Goal: Complete application form

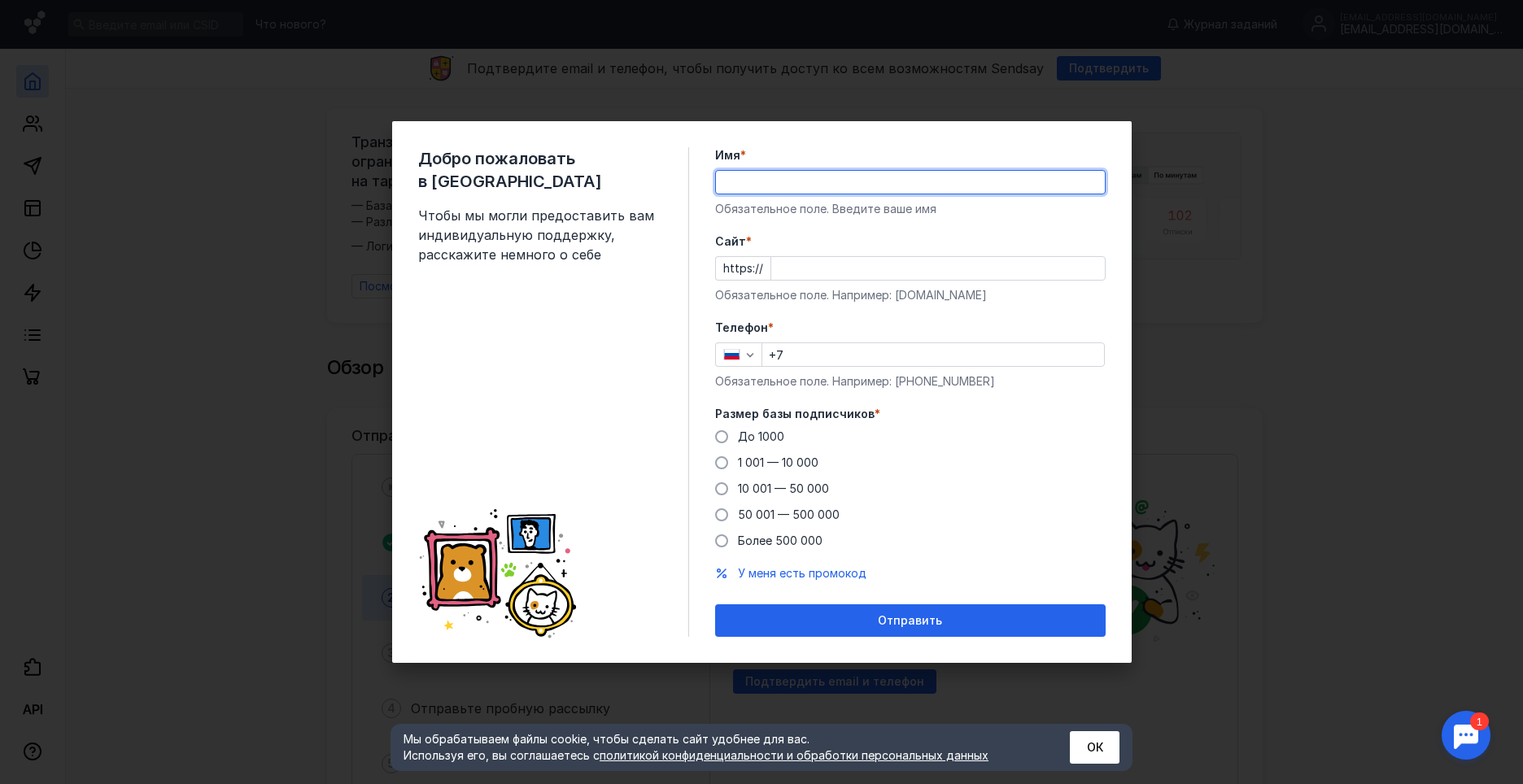
drag, startPoint x: 738, startPoint y: 192, endPoint x: 718, endPoint y: 193, distance: 20.0
click at [728, 193] on div at bounding box center [910, 181] width 390 height 24
type input "Асмоловская [PERSON_NAME]"
click at [817, 264] on input "Cайт *" at bounding box center [939, 268] width 334 height 22
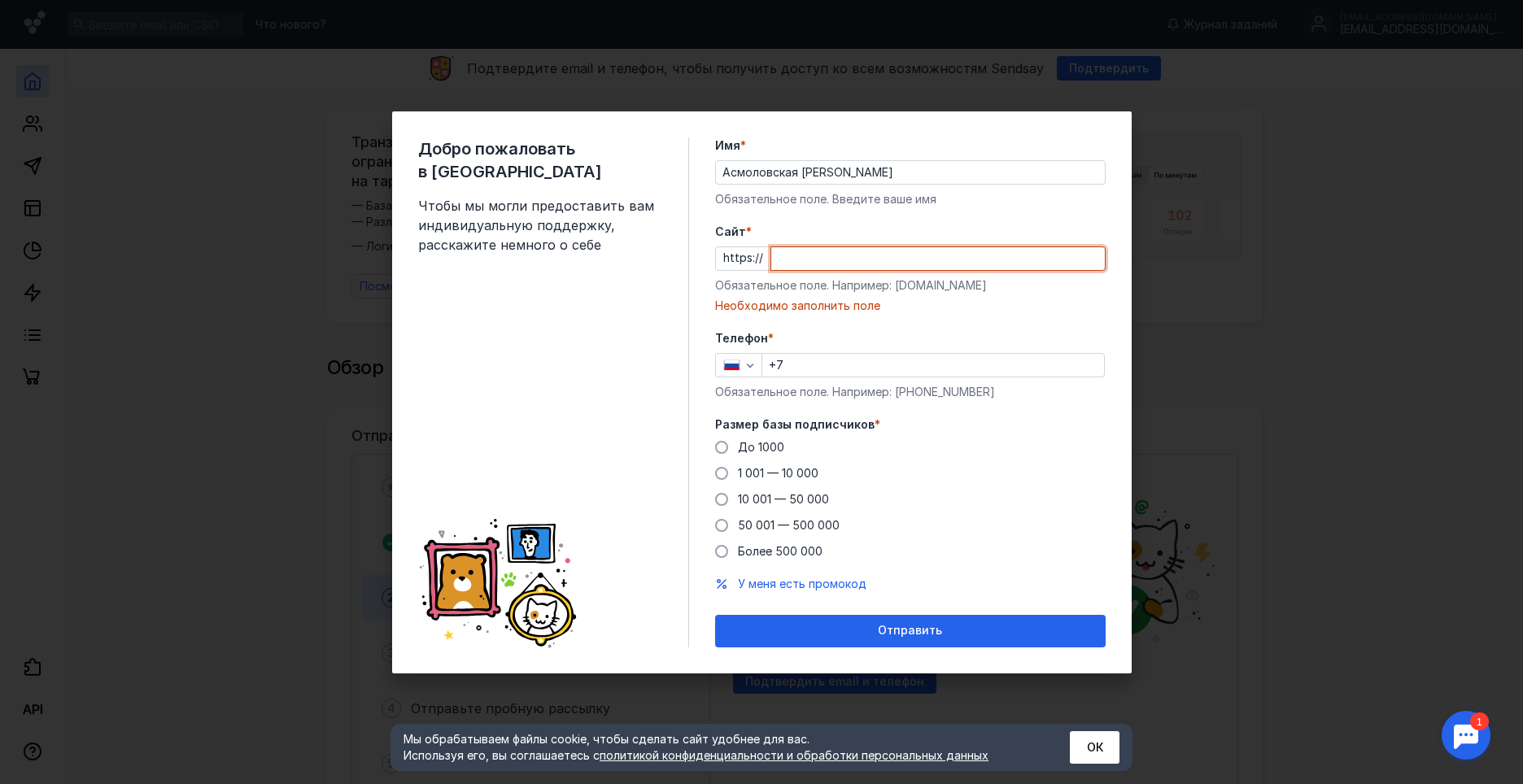
paste input "[DOMAIN_NAME][URL]"
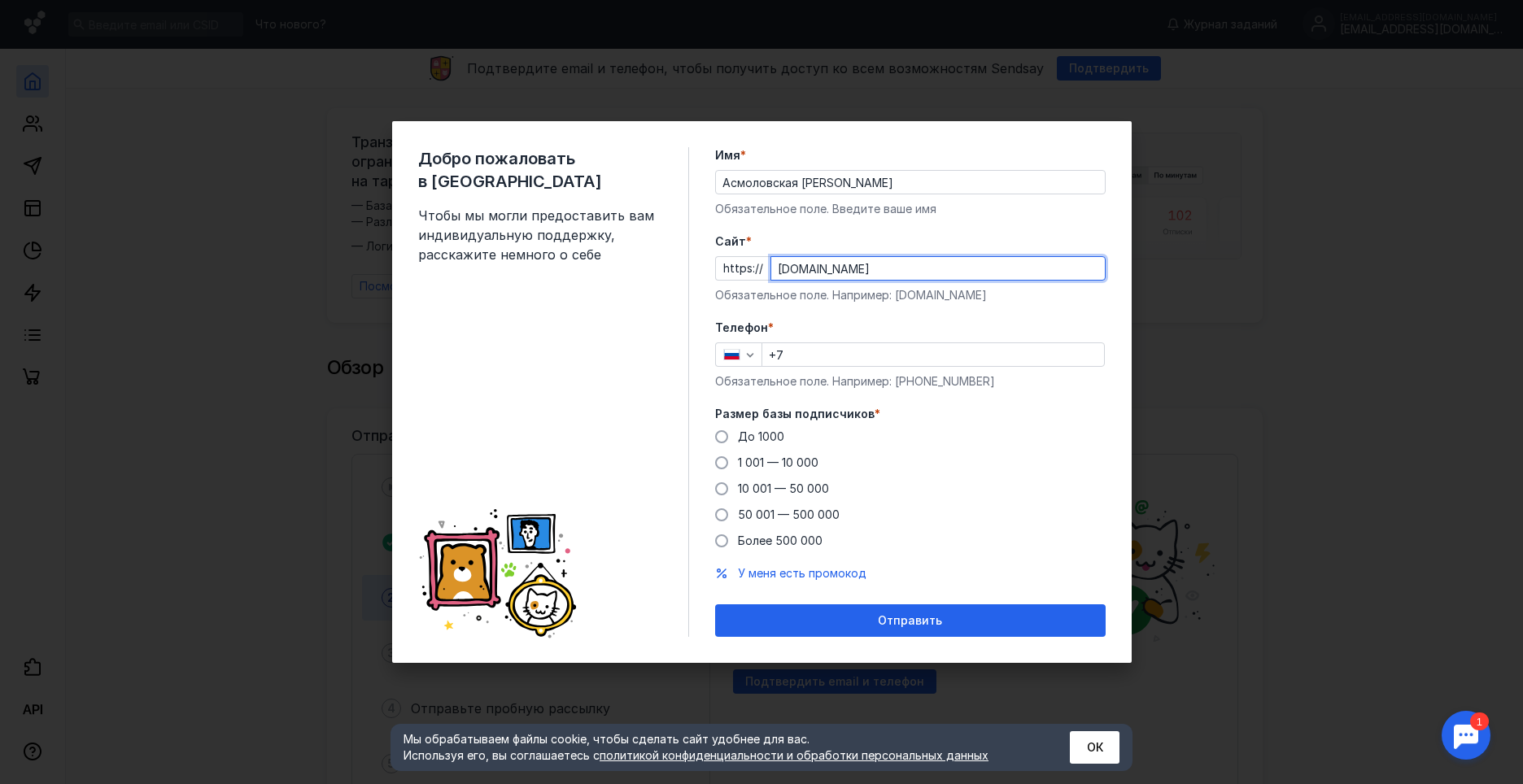
type input "[DOMAIN_NAME]"
click at [931, 352] on input "+7" at bounding box center [933, 354] width 341 height 22
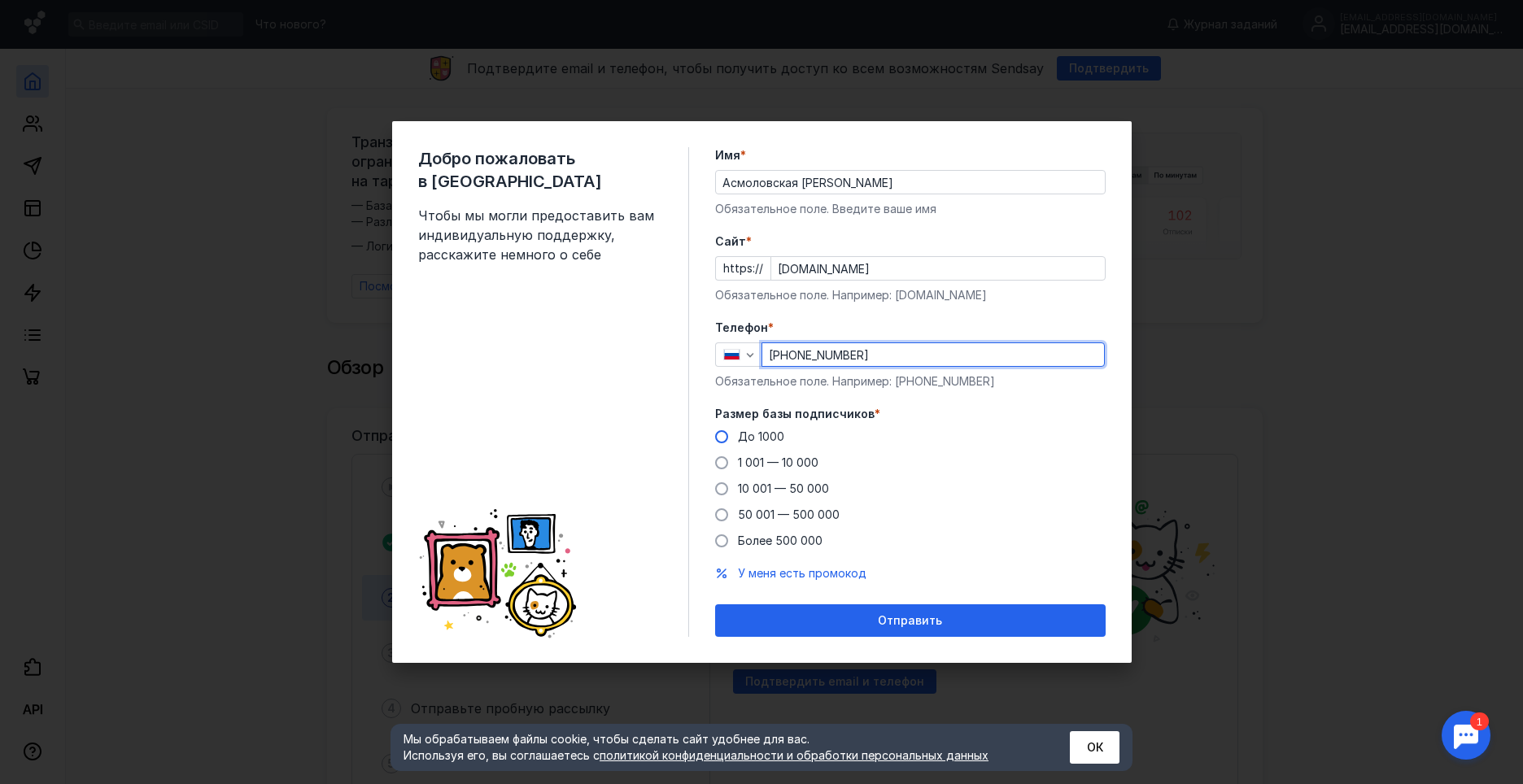
type input "[PHONE_NUMBER]"
click at [731, 430] on label "До 1000" at bounding box center [749, 437] width 69 height 17
click at [0, 0] on input "До 1000" at bounding box center [0, 0] width 0 height 0
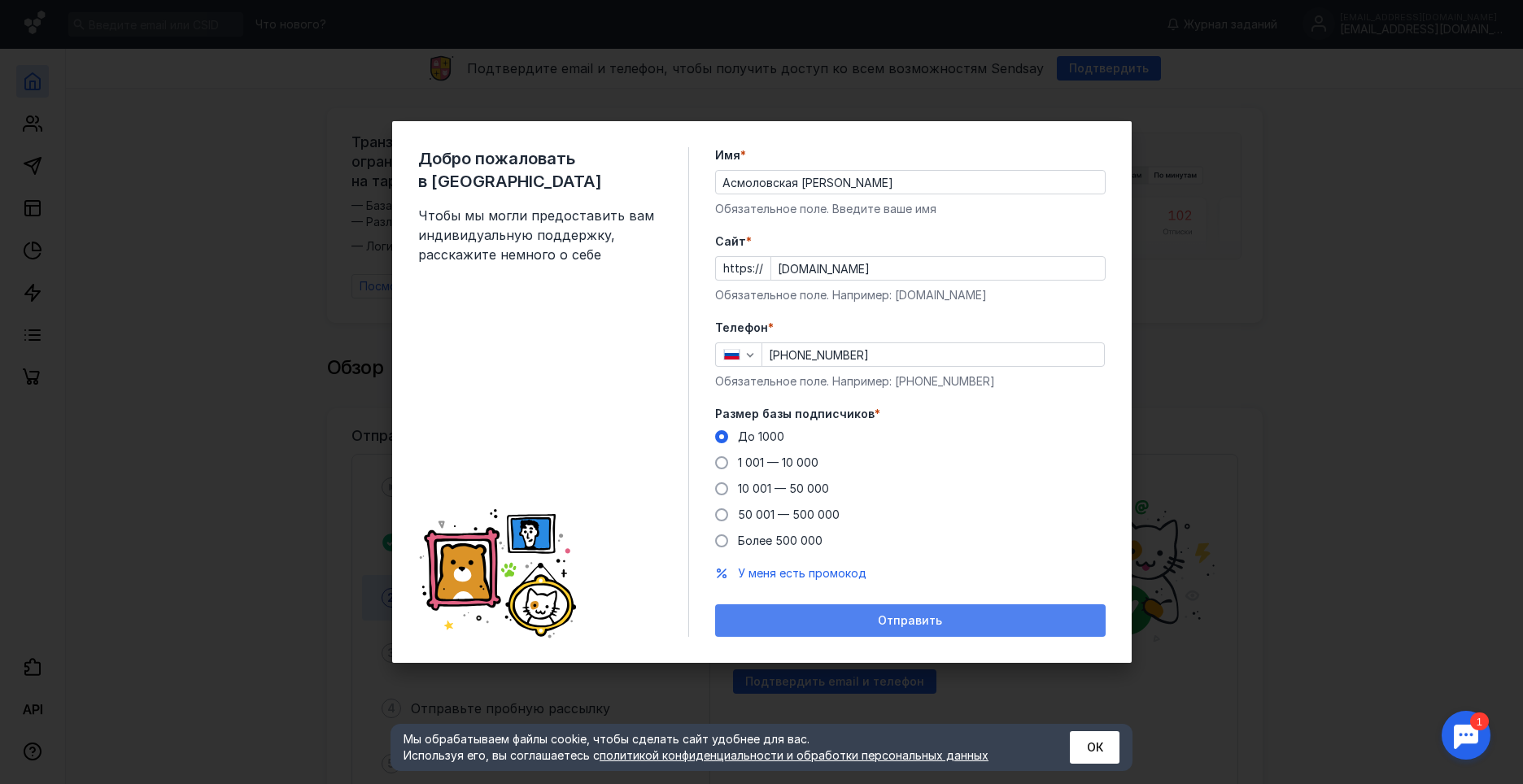
click at [802, 614] on div "Отправить" at bounding box center [910, 621] width 375 height 14
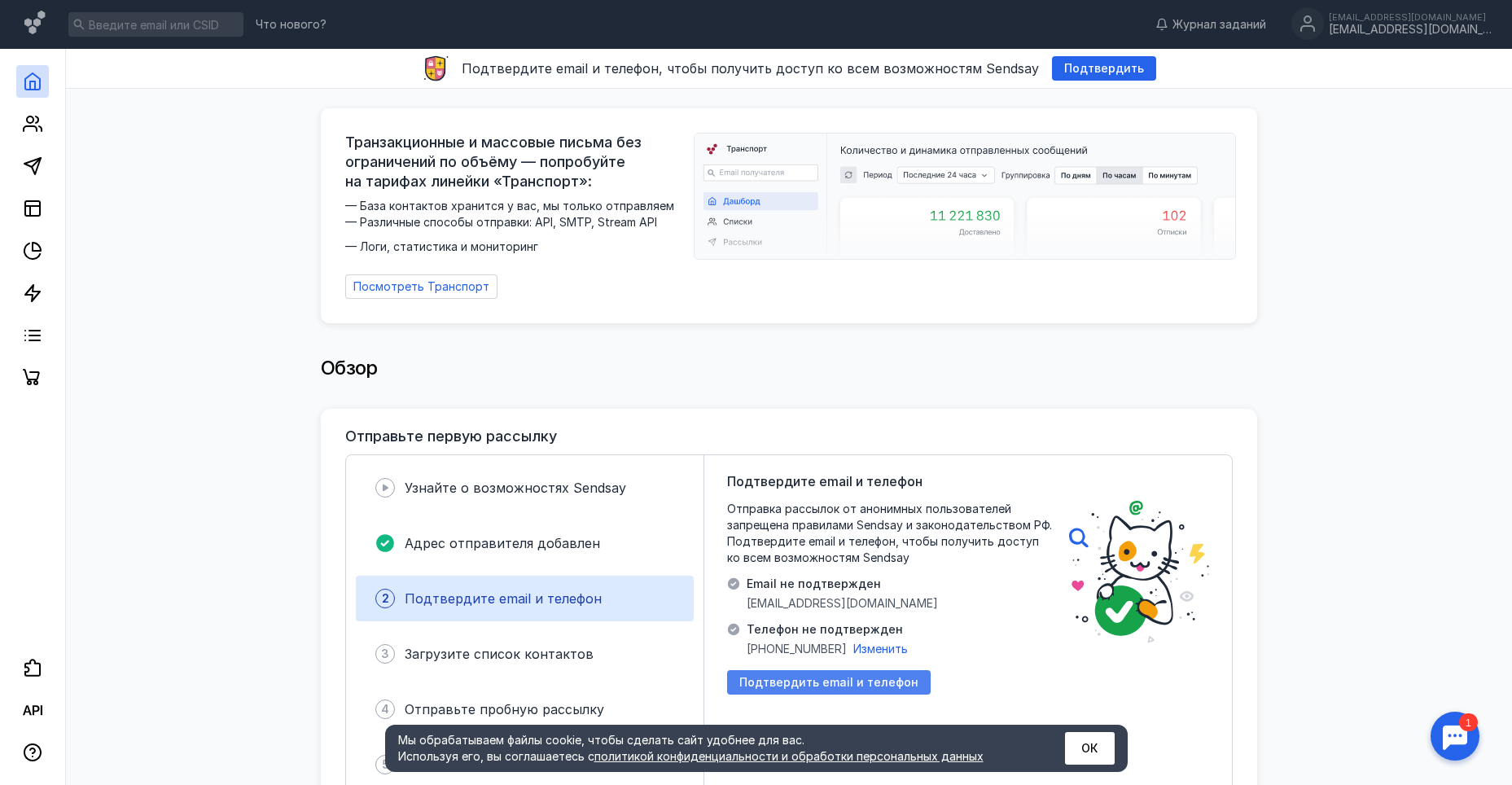
click at [889, 676] on span "Подтвердить email и телефон" at bounding box center [828, 682] width 179 height 14
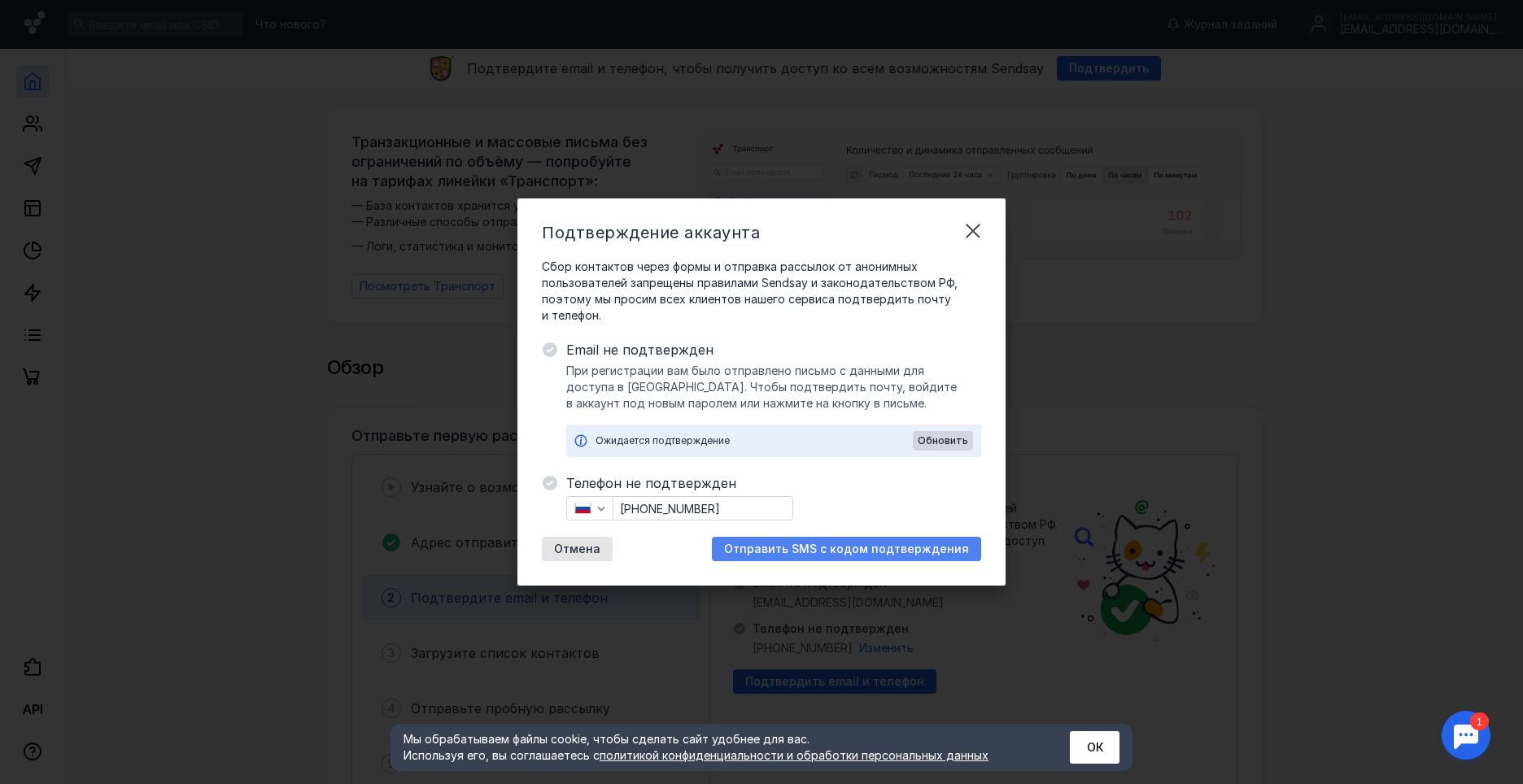
click at [765, 539] on div "Отправить SMS с кодом подтверждения" at bounding box center [847, 548] width 269 height 24
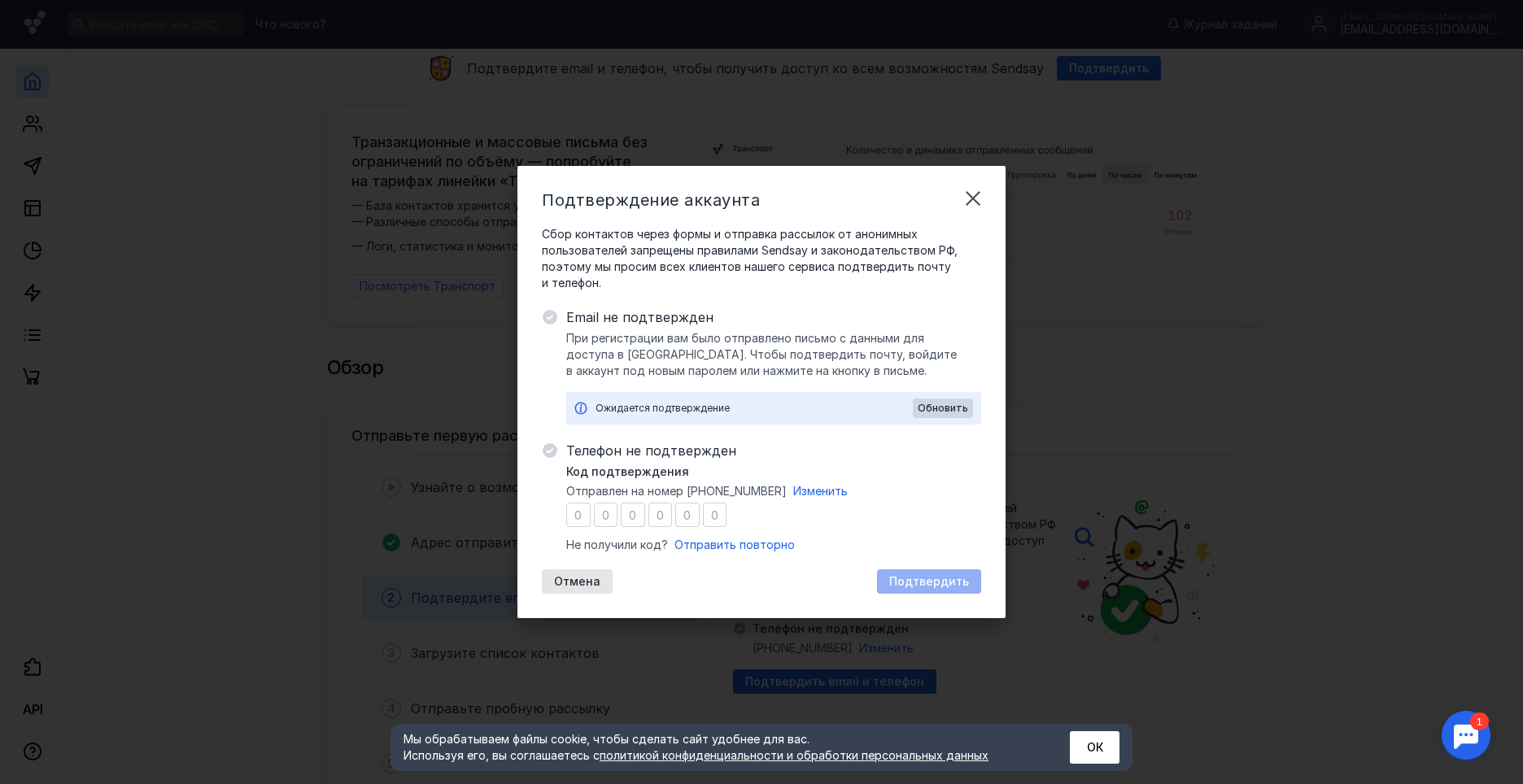
type input "3"
type input "9"
type input "8"
type input "6"
type input "0"
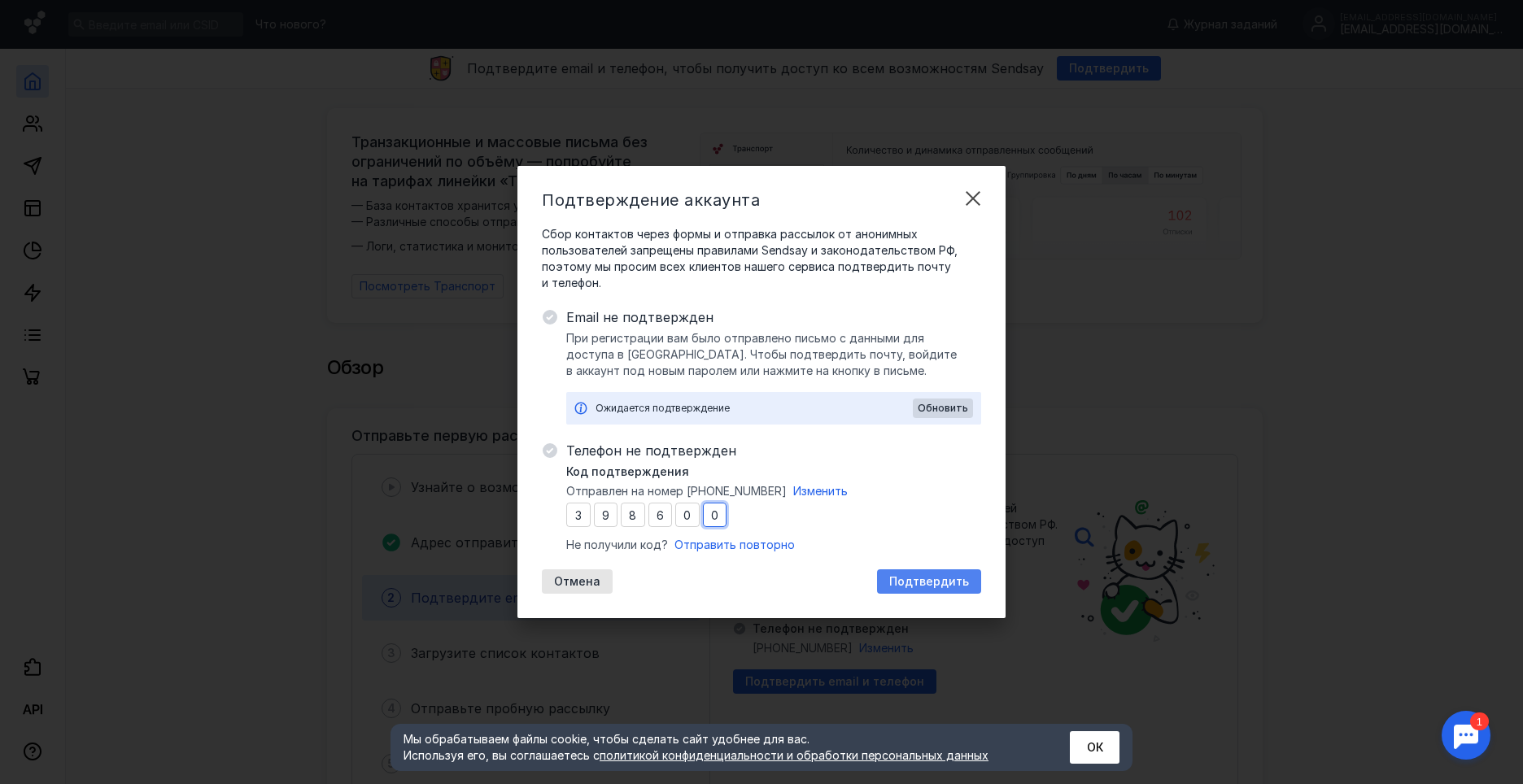
type input "0"
click at [934, 591] on div "Подтвердить" at bounding box center [929, 581] width 104 height 24
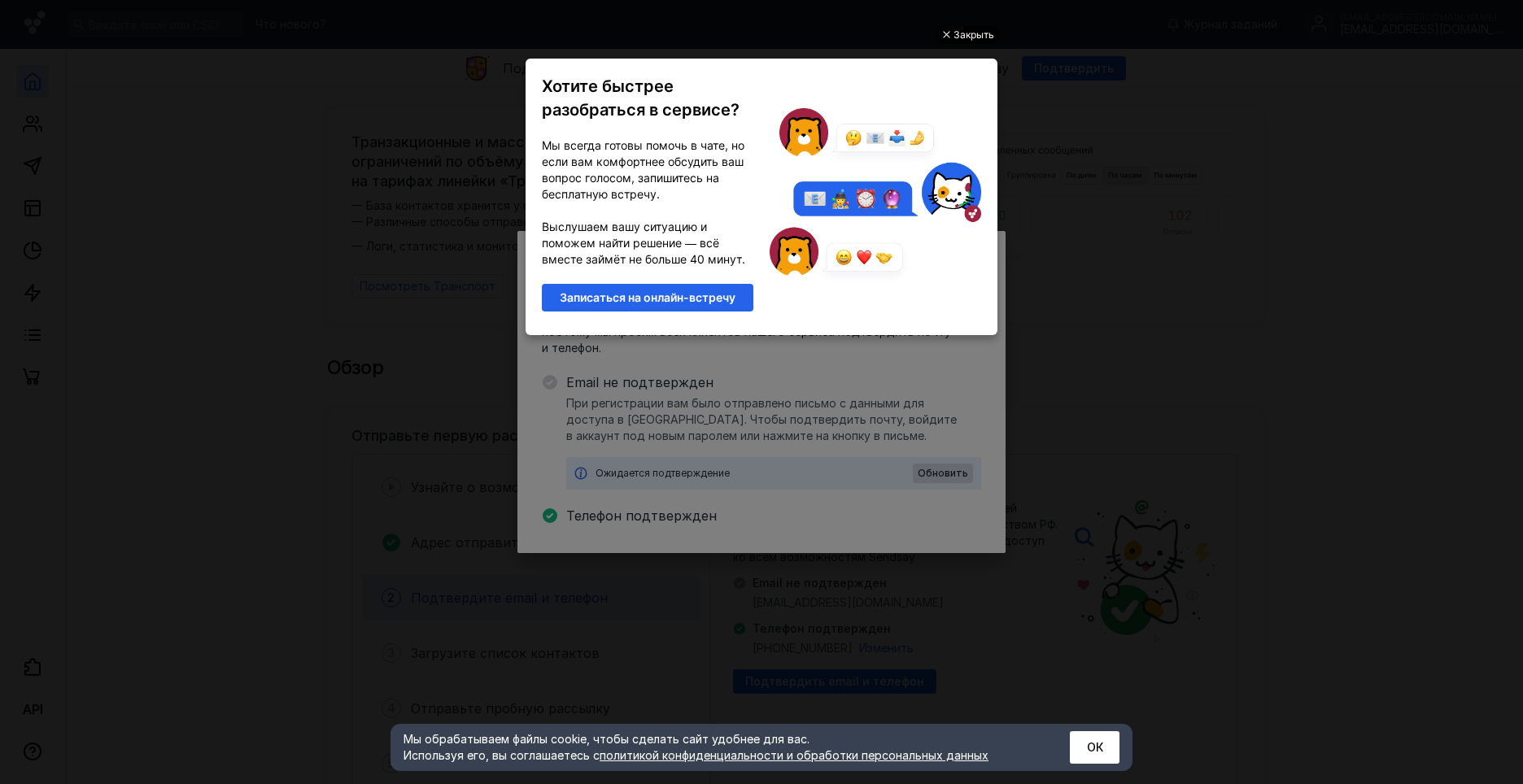
click at [972, 34] on div "Закрыть" at bounding box center [974, 35] width 41 height 18
